Goal: Information Seeking & Learning: Learn about a topic

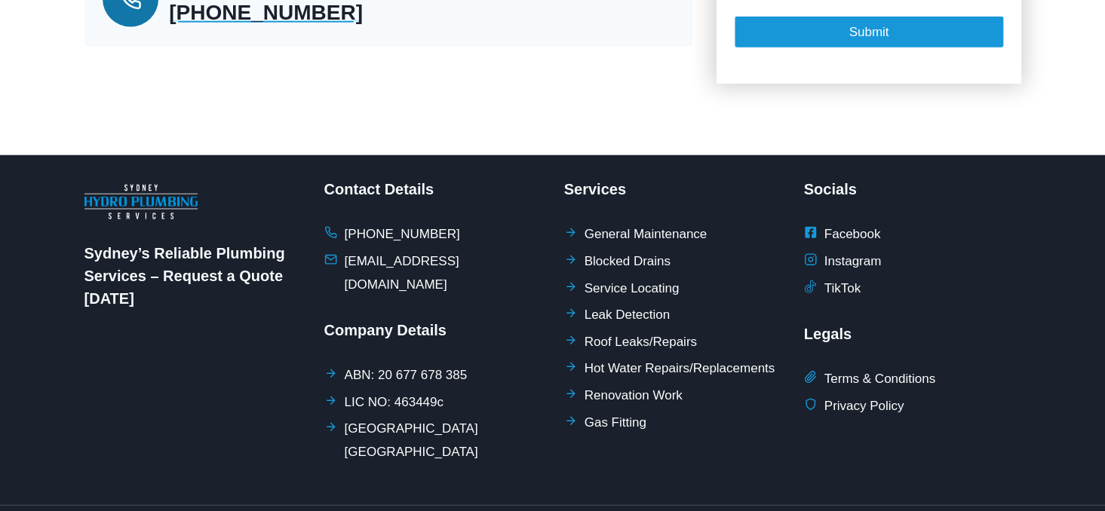
scroll to position [1805, 0]
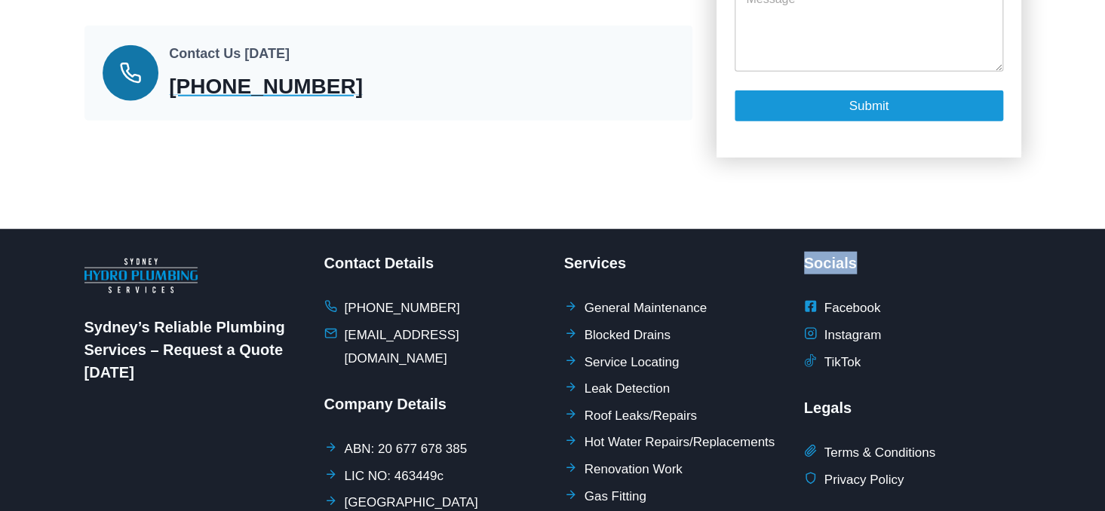
drag, startPoint x: 806, startPoint y: 229, endPoint x: 1111, endPoint y: 222, distance: 305.5
click at [907, 229] on div "Sydney’s Reliable Plumbing Services – Request a Quote Today Contact Details +61…" at bounding box center [552, 403] width 937 height 349
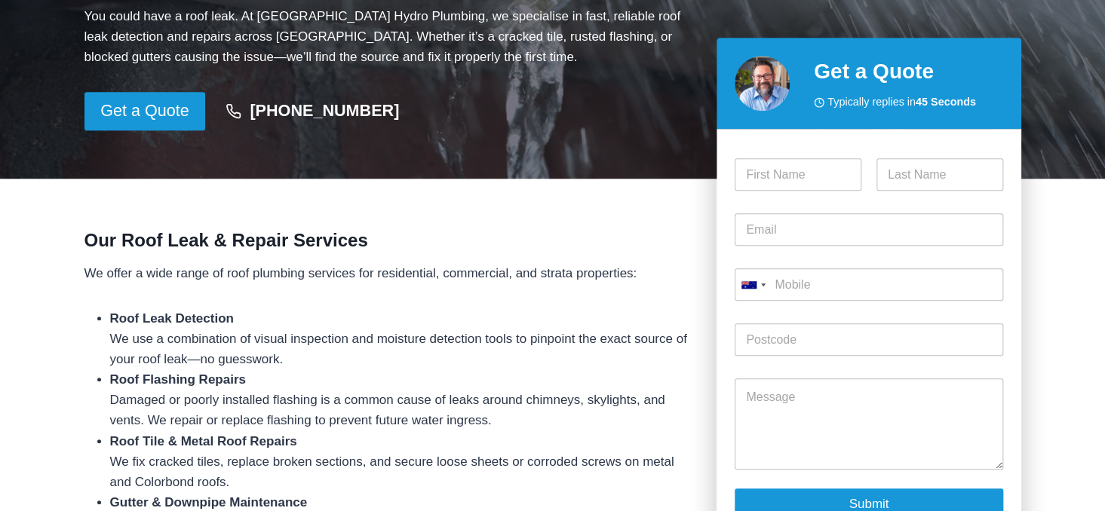
scroll to position [0, 0]
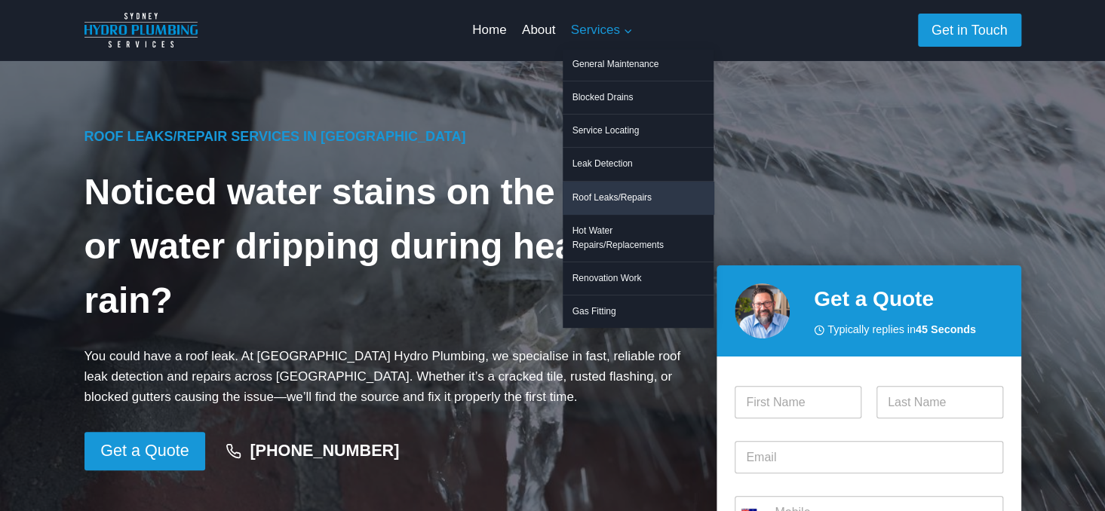
click at [613, 32] on span "Services Expand" at bounding box center [602, 30] width 62 height 20
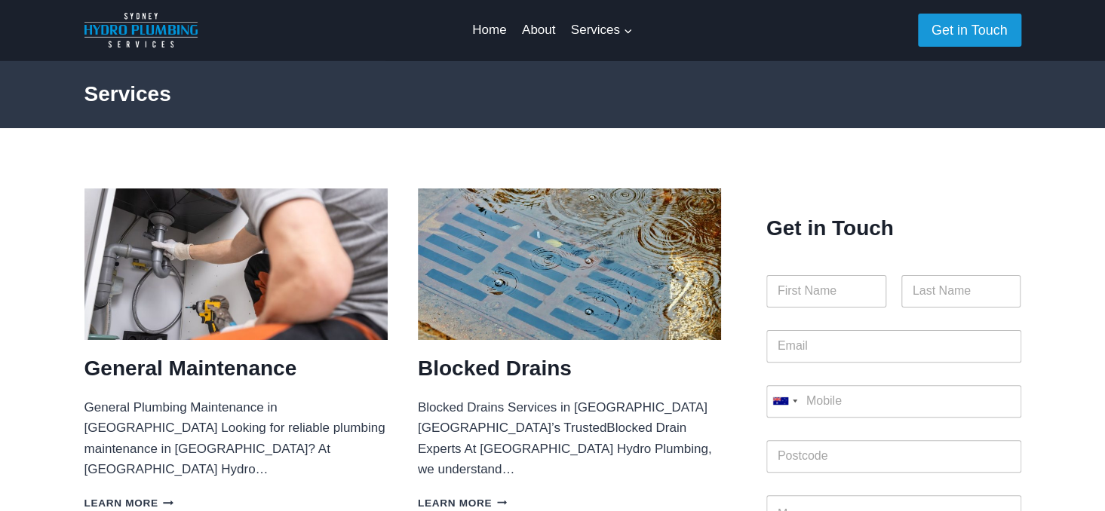
drag, startPoint x: 842, startPoint y: 27, endPoint x: 873, endPoint y: 2, distance: 39.1
click at [873, 3] on div at bounding box center [779, 30] width 278 height 60
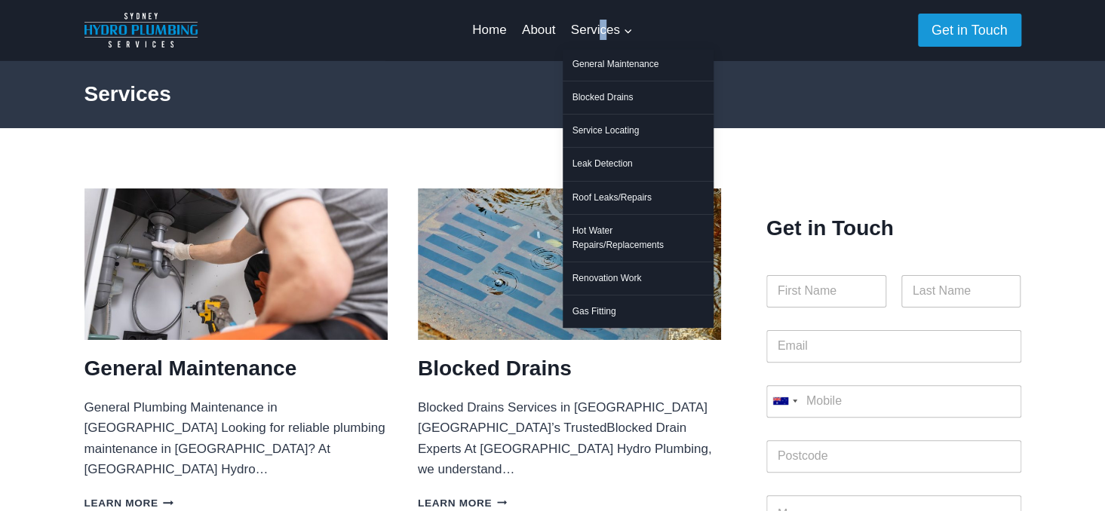
drag, startPoint x: 602, startPoint y: 12, endPoint x: 602, endPoint y: 41, distance: 29.4
click at [602, 41] on div "Home About Services Expand General Maintenance Blocked Drains Service Locating …" at bounding box center [553, 30] width 176 height 60
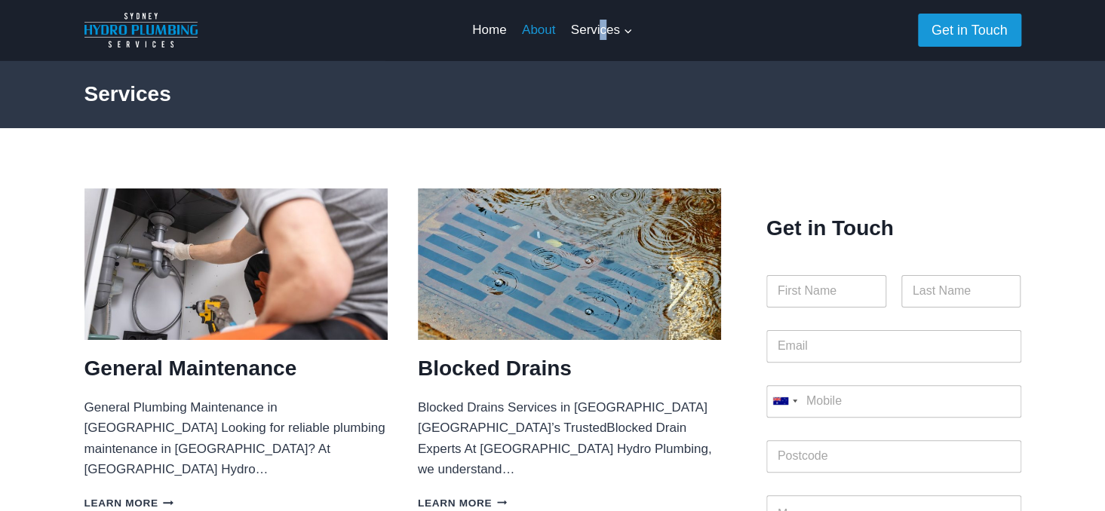
click at [530, 30] on link "About" at bounding box center [538, 30] width 49 height 36
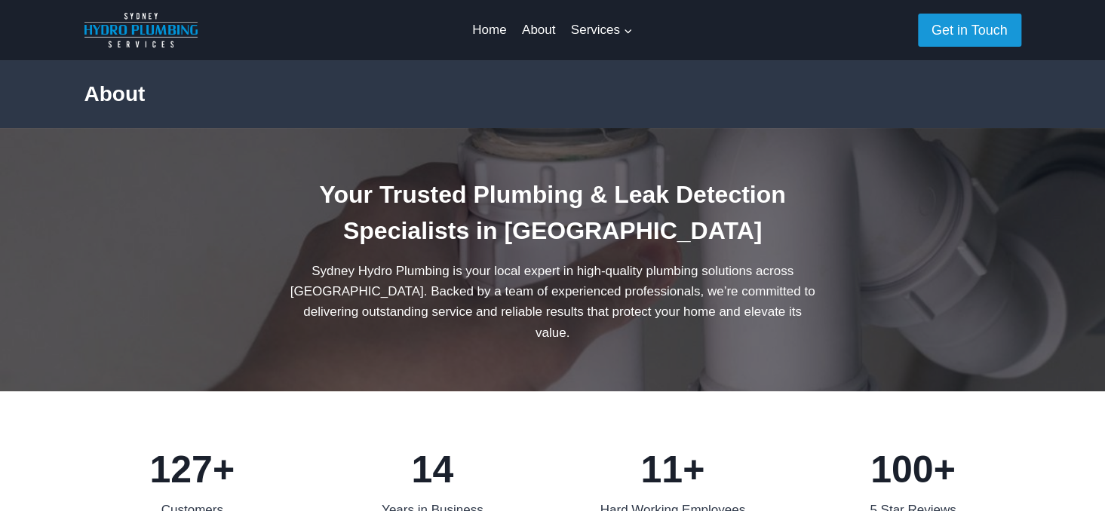
scroll to position [898, 0]
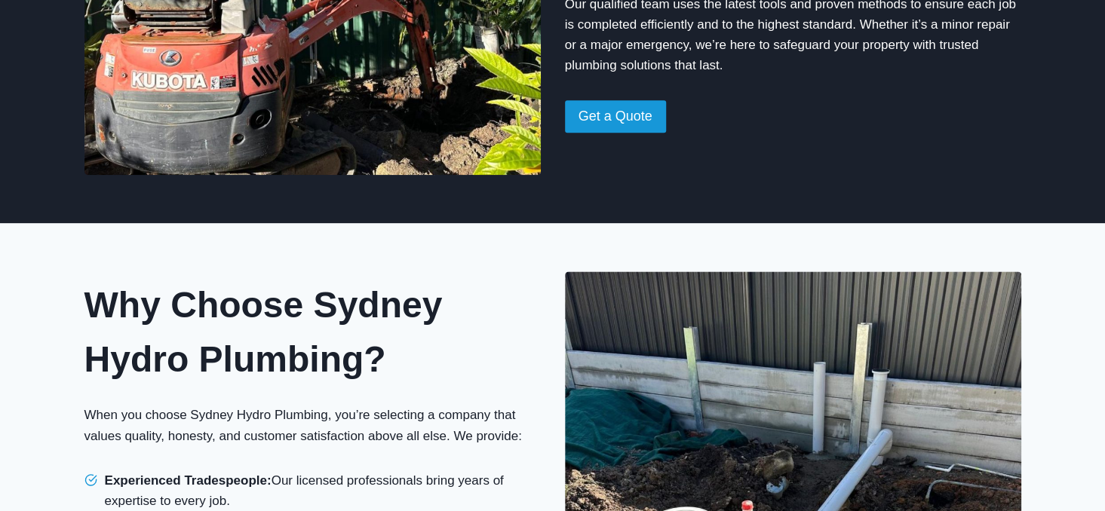
click at [313, 471] on span "Experienced Tradespeople: Our licensed professionals bring years of expertise t…" at bounding box center [323, 491] width 436 height 41
drag, startPoint x: 677, startPoint y: 117, endPoint x: 700, endPoint y: 101, distance: 28.2
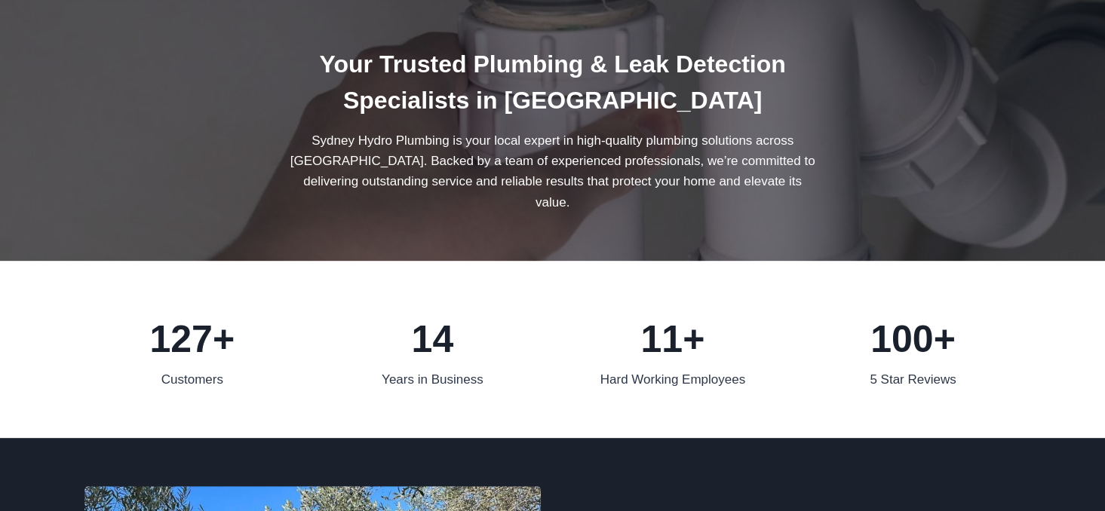
scroll to position [0, 0]
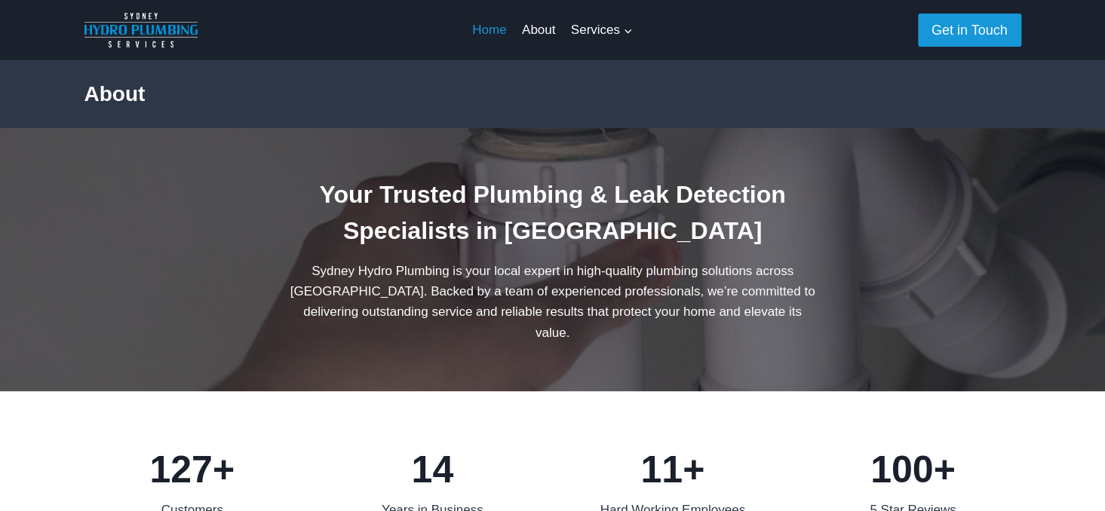
click at [493, 27] on link "Home" at bounding box center [490, 30] width 50 height 36
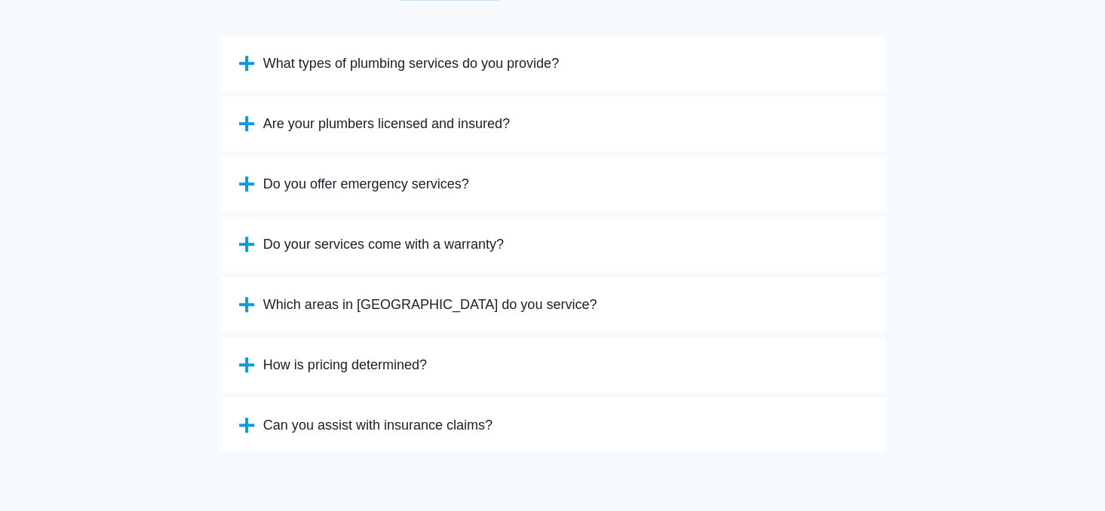
scroll to position [3349, 0]
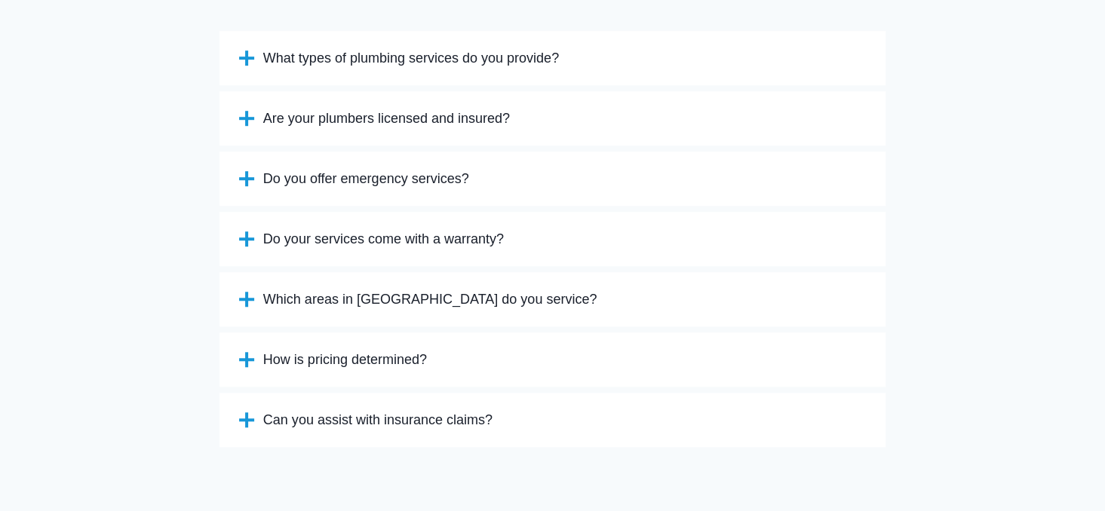
click at [419, 351] on span "How is pricing determined?" at bounding box center [345, 360] width 164 height 18
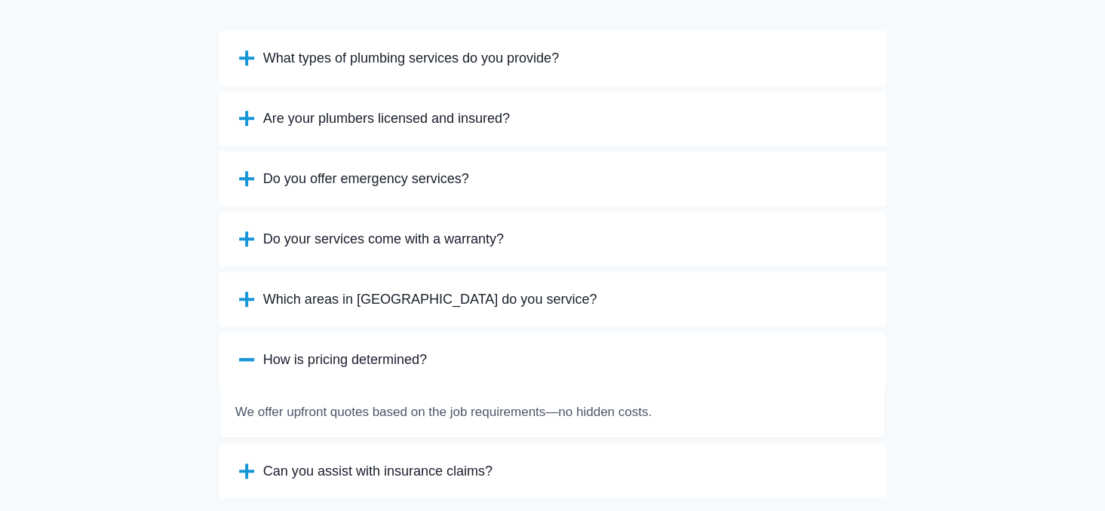
click at [390, 290] on span "Which areas in [GEOGRAPHIC_DATA] do you service?" at bounding box center [430, 299] width 334 height 18
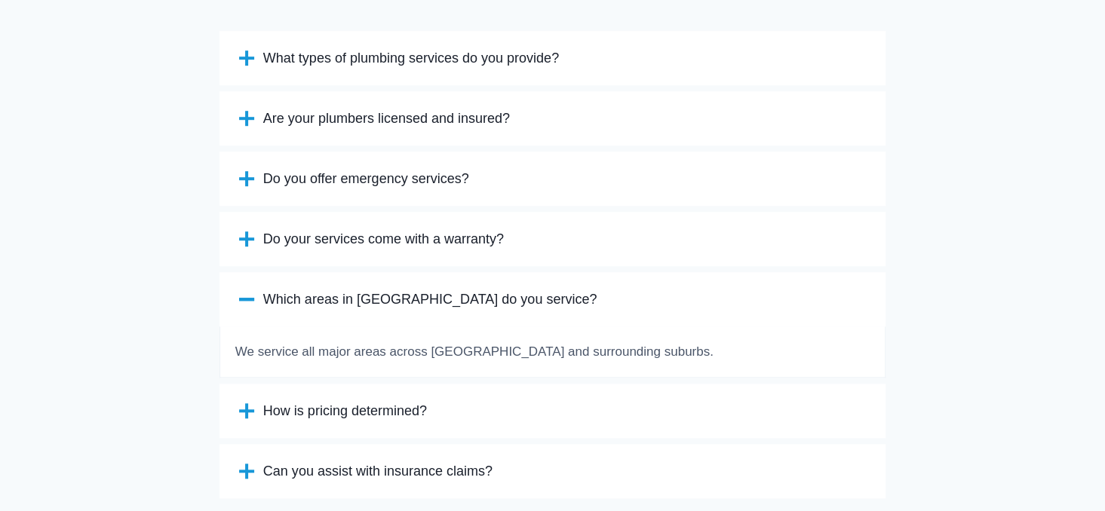
click at [387, 290] on span "Which areas in [GEOGRAPHIC_DATA] do you service?" at bounding box center [430, 299] width 334 height 18
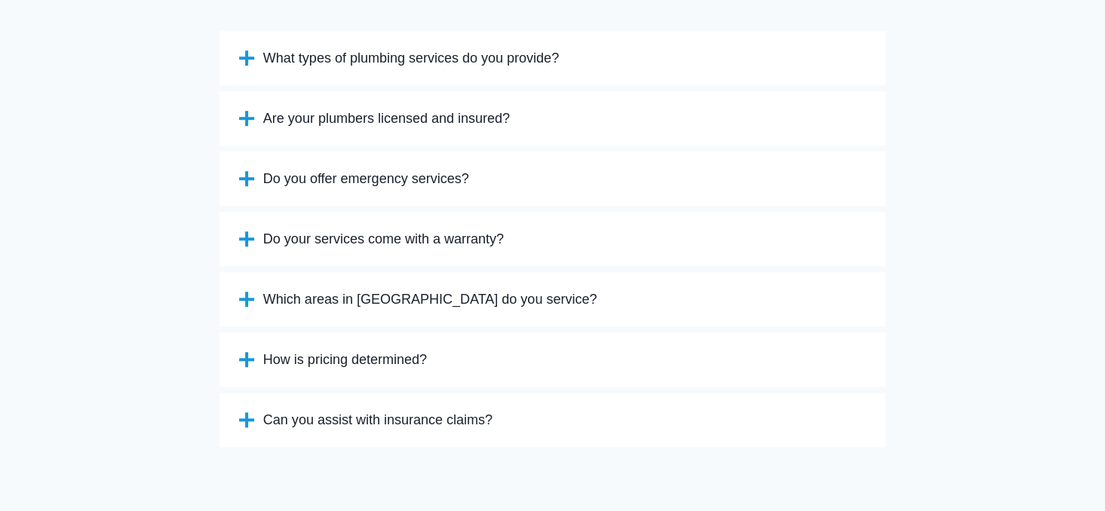
click at [425, 49] on span "What types of plumbing services do you provide?" at bounding box center [411, 58] width 296 height 18
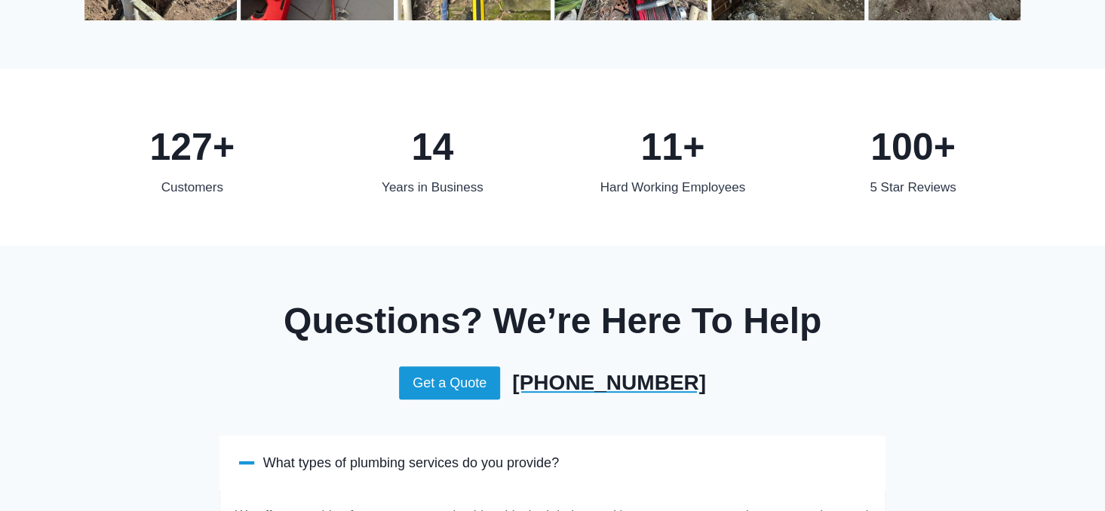
scroll to position [2836, 0]
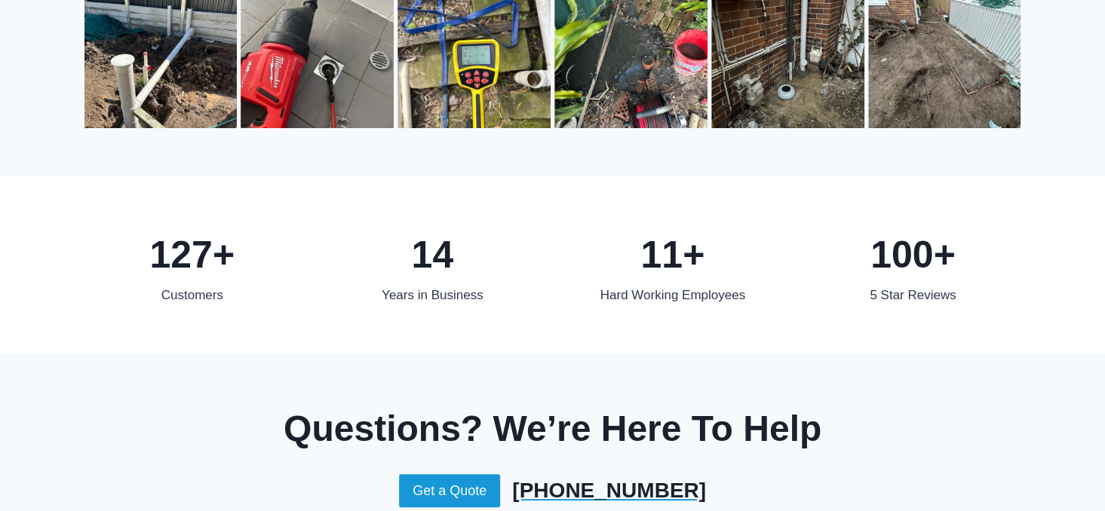
click at [926, 285] on div "5 Star Reviews" at bounding box center [913, 295] width 216 height 20
click at [890, 236] on div "100+" at bounding box center [913, 255] width 216 height 60
click at [890, 285] on div "5 Star Reviews" at bounding box center [913, 295] width 216 height 20
click at [901, 238] on div "100+" at bounding box center [913, 255] width 216 height 60
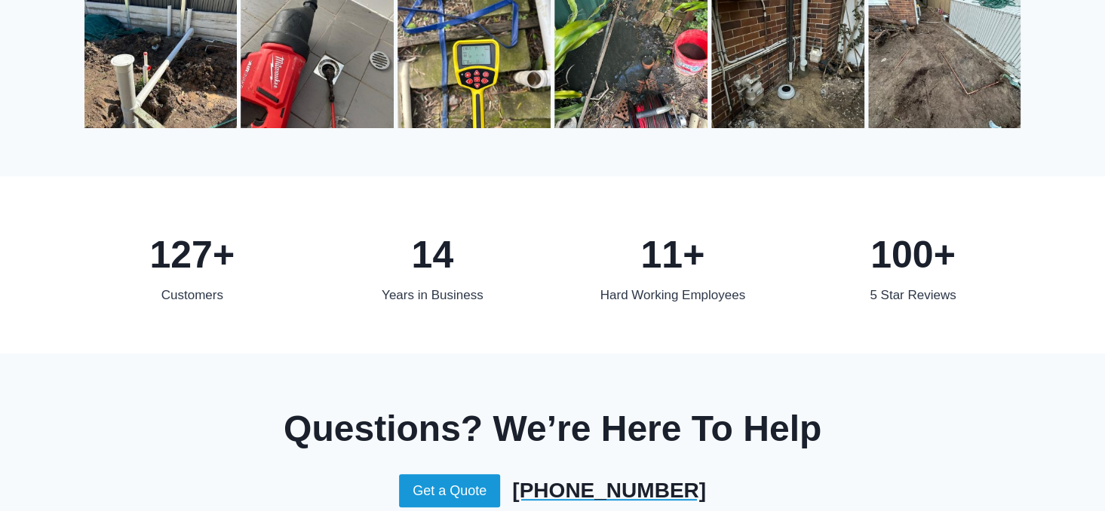
click at [877, 285] on div "5 Star Reviews" at bounding box center [913, 295] width 216 height 20
click at [941, 238] on div "100+" at bounding box center [913, 255] width 216 height 60
click at [905, 285] on div "5 Star Reviews" at bounding box center [913, 295] width 216 height 20
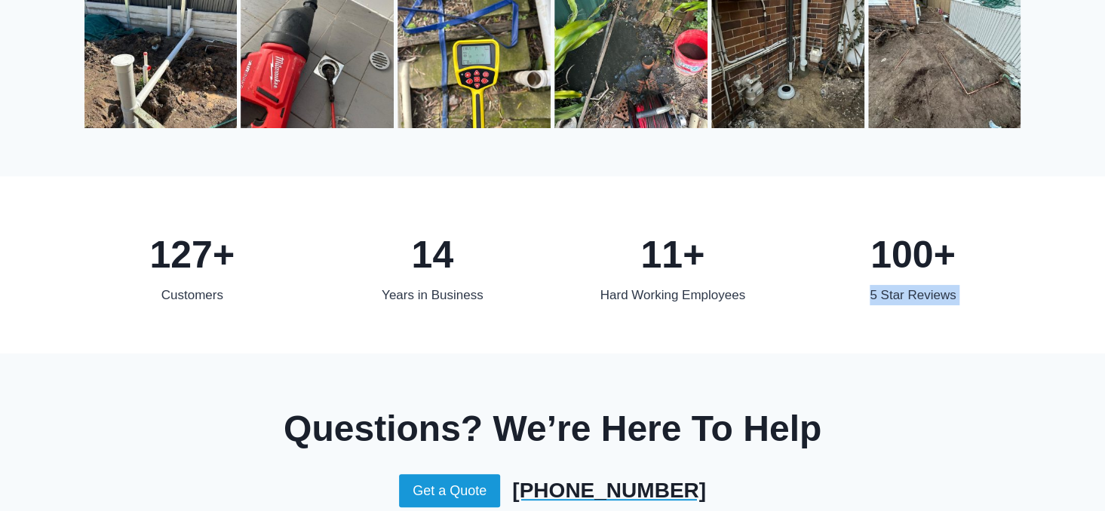
drag, startPoint x: 905, startPoint y: 279, endPoint x: 1112, endPoint y: 315, distance: 210.5
click at [949, 285] on div "127+ 127+ Customers 14 14 Years in Business 11+ 11+ Hard Working Employees 100+…" at bounding box center [552, 264] width 973 height 177
drag, startPoint x: 1103, startPoint y: 366, endPoint x: 1096, endPoint y: 402, distance: 36.8
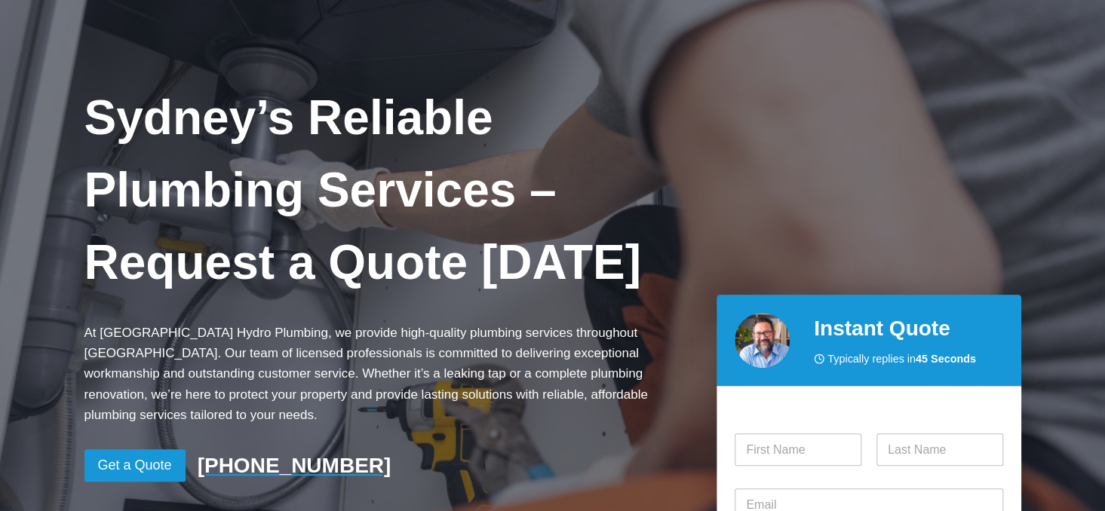
scroll to position [0, 0]
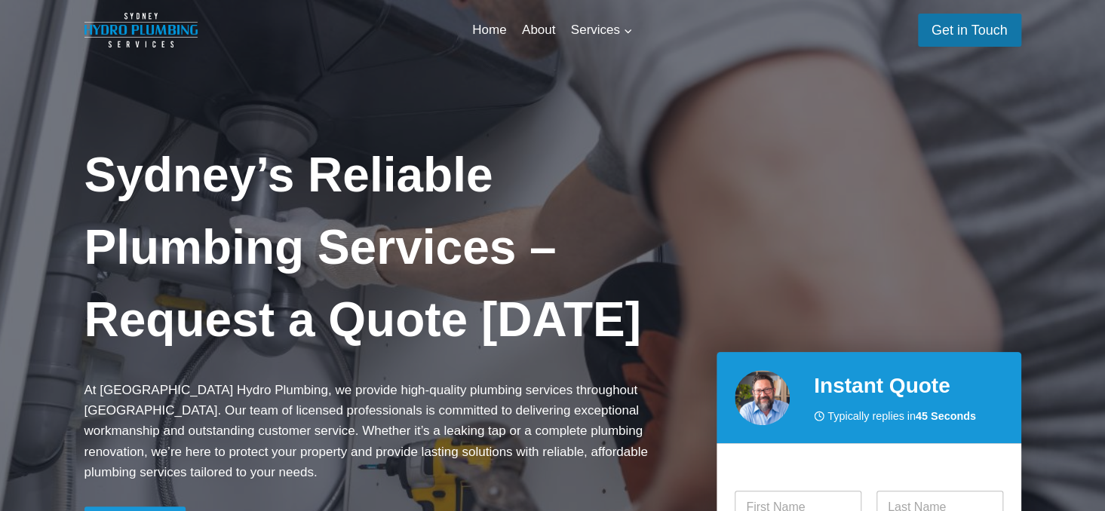
click at [957, 28] on link "Get in Touch" at bounding box center [969, 30] width 103 height 32
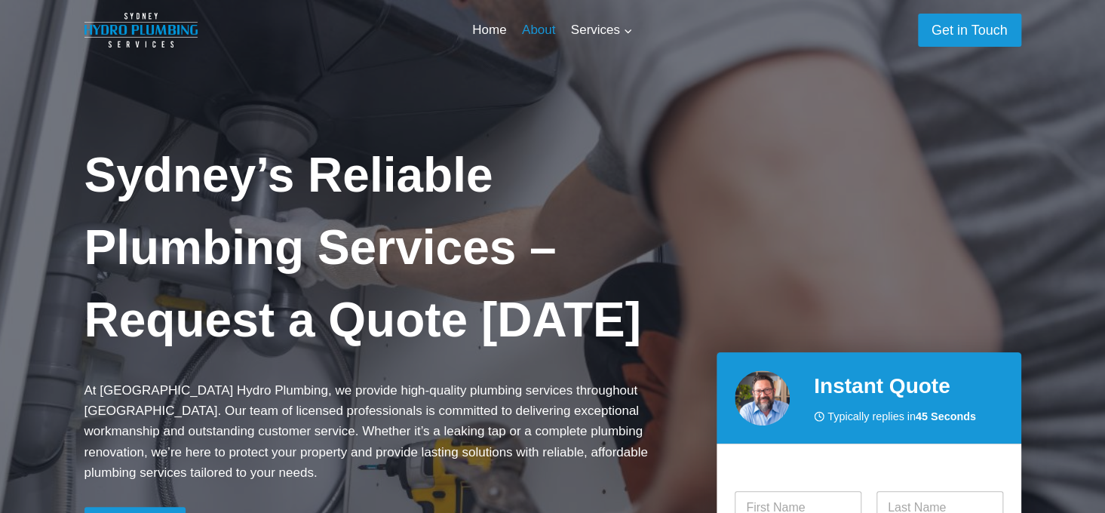
click at [548, 29] on link "About" at bounding box center [538, 30] width 49 height 36
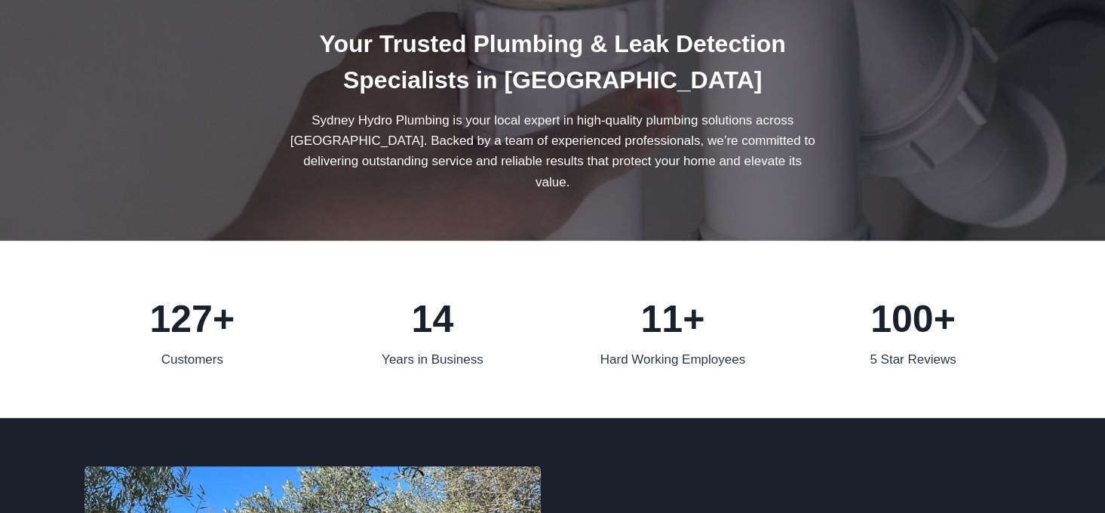
scroll to position [158, 0]
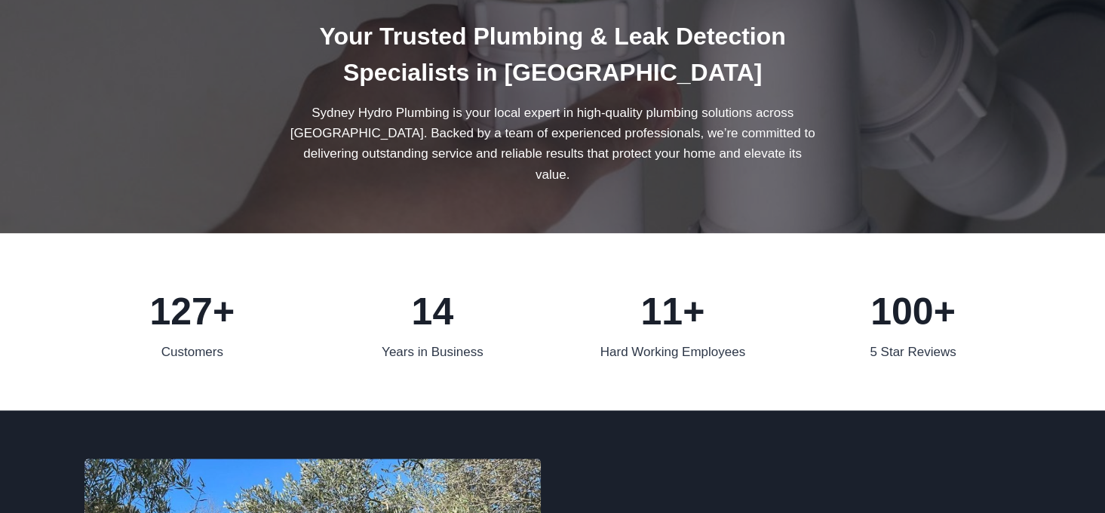
drag, startPoint x: 903, startPoint y: 303, endPoint x: 1007, endPoint y: 222, distance: 131.7
click at [913, 293] on div "100+" at bounding box center [913, 311] width 216 height 60
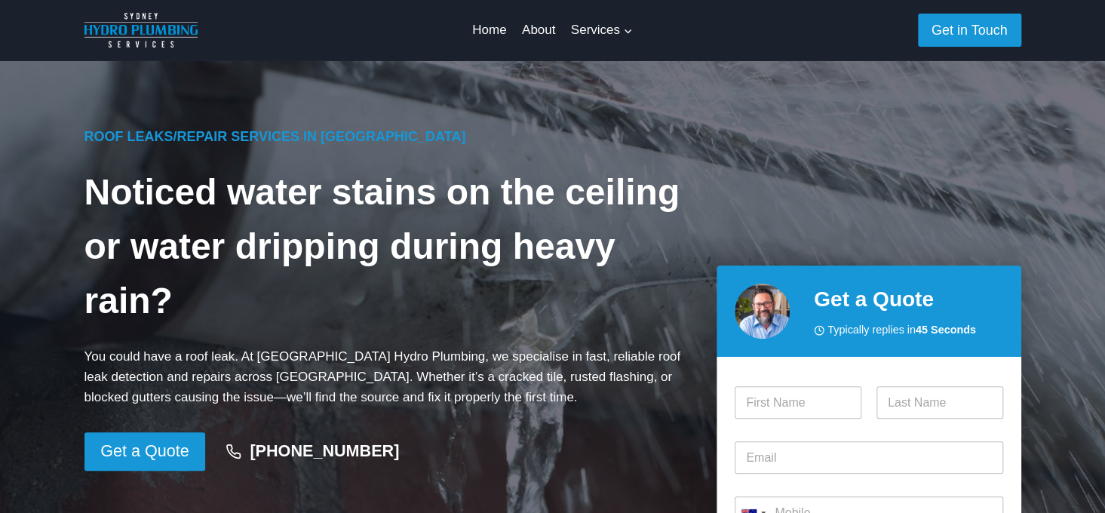
click at [302, 11] on div at bounding box center [334, 30] width 259 height 60
drag, startPoint x: 1053, startPoint y: 11, endPoint x: 742, endPoint y: 59, distance: 314.4
click at [1005, 29] on div "Home About Services Expand General Maintenance Blocked Drains Service Locating …" at bounding box center [552, 30] width 1105 height 60
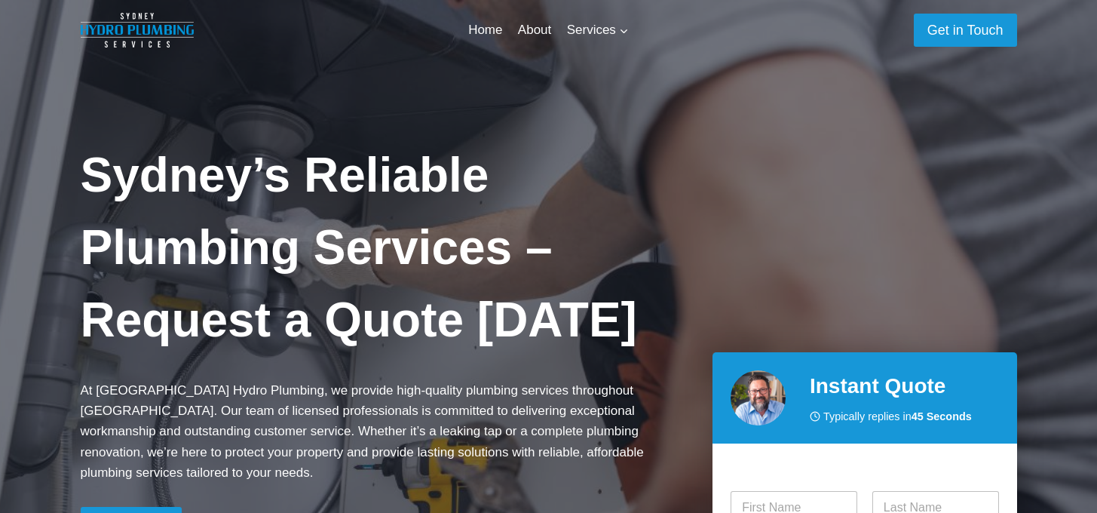
scroll to position [1487, 0]
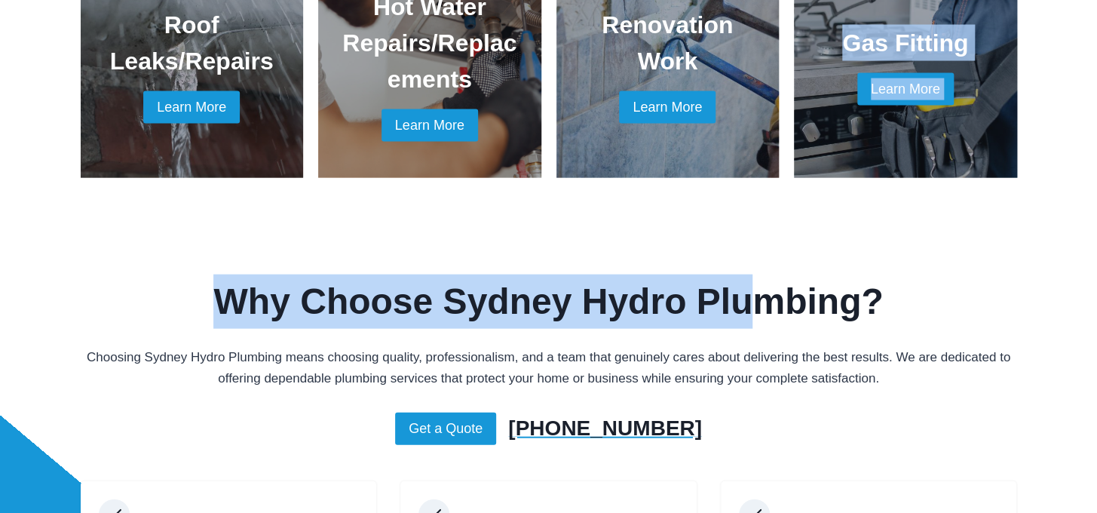
drag, startPoint x: 757, startPoint y: 240, endPoint x: 758, endPoint y: 185, distance: 55.1
click at [758, 185] on div "Sydney’s Reliable Plumbing Services – Request a Quote Today At Sydney Hydro Plu…" at bounding box center [548, 444] width 1097 height 3862
